Goal: Navigation & Orientation: Find specific page/section

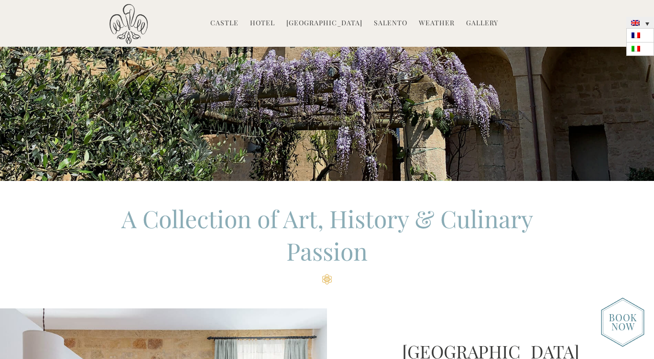
scroll to position [158, 0]
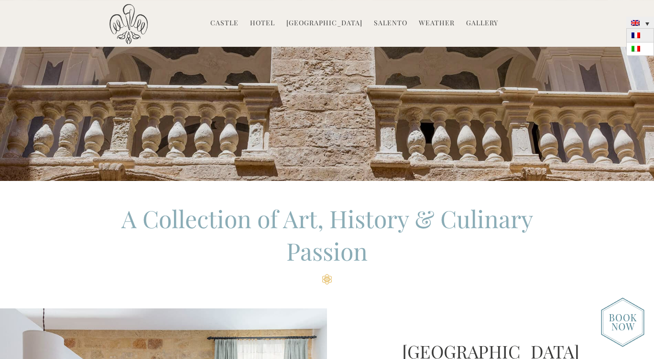
click at [634, 33] on img at bounding box center [635, 35] width 9 height 6
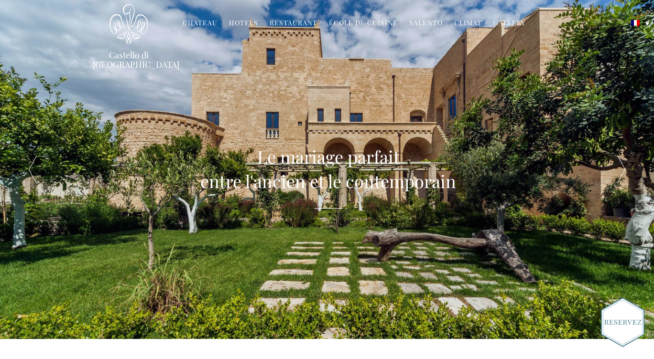
click at [248, 24] on link "Hotels" at bounding box center [243, 23] width 29 height 11
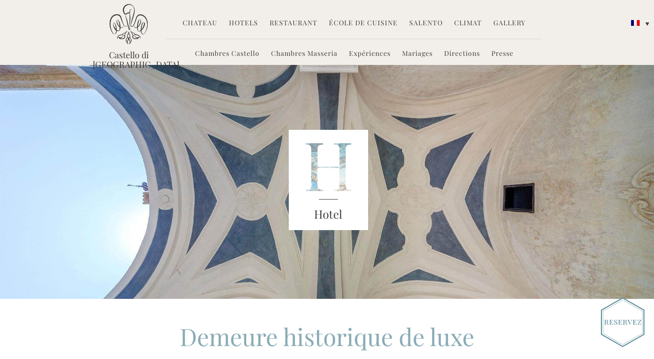
click at [304, 52] on link "Chambres Masseria" at bounding box center [304, 54] width 66 height 11
